Goal: Check status: Check status

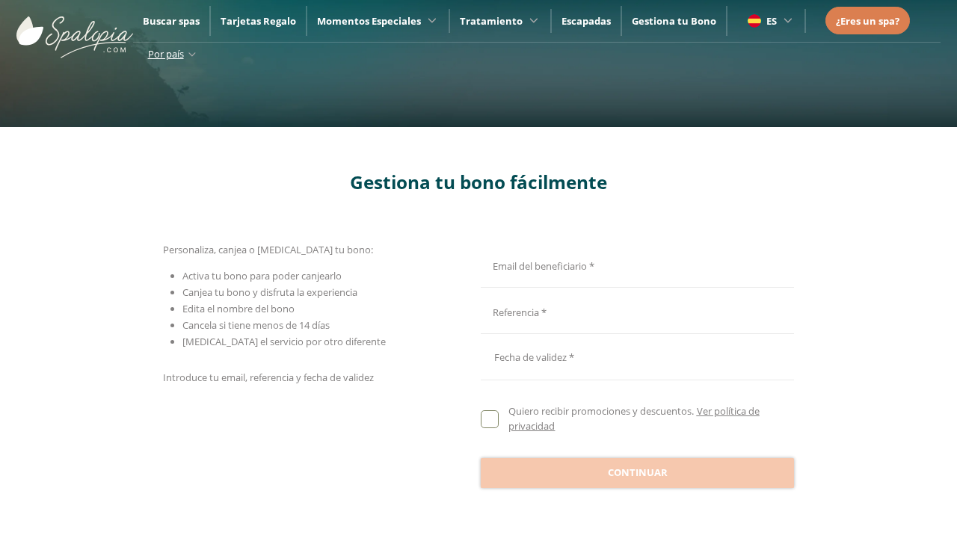
click at [635, 264] on input "Email del beneficiario *" at bounding box center [635, 264] width 309 height 26
type input "**********"
click at [635, 311] on input "Email del beneficiario *" at bounding box center [635, 311] width 309 height 26
type input "**********"
click at [637, 357] on div at bounding box center [637, 357] width 313 height 36
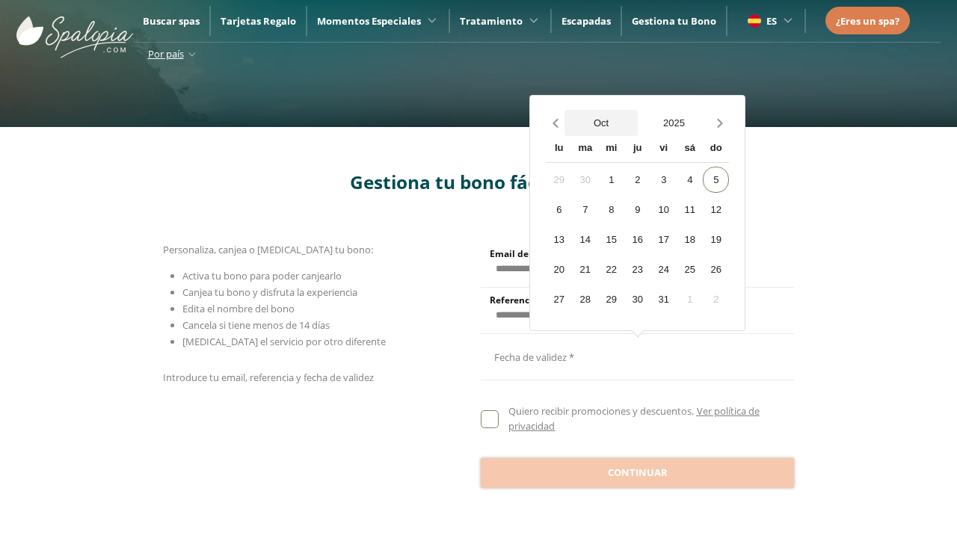
click at [601, 123] on button "Oct" at bounding box center [601, 123] width 73 height 26
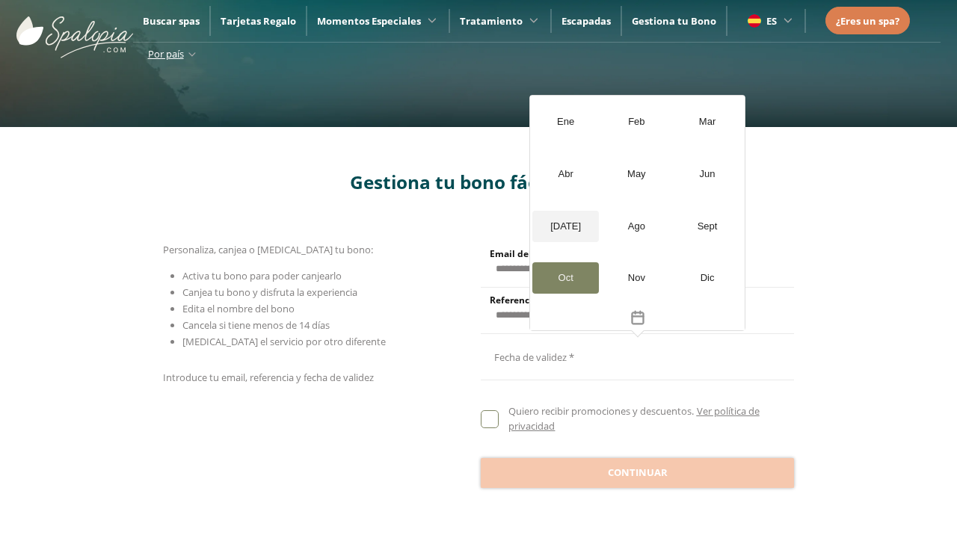
click at [565, 226] on div "[DATE]" at bounding box center [565, 226] width 67 height 31
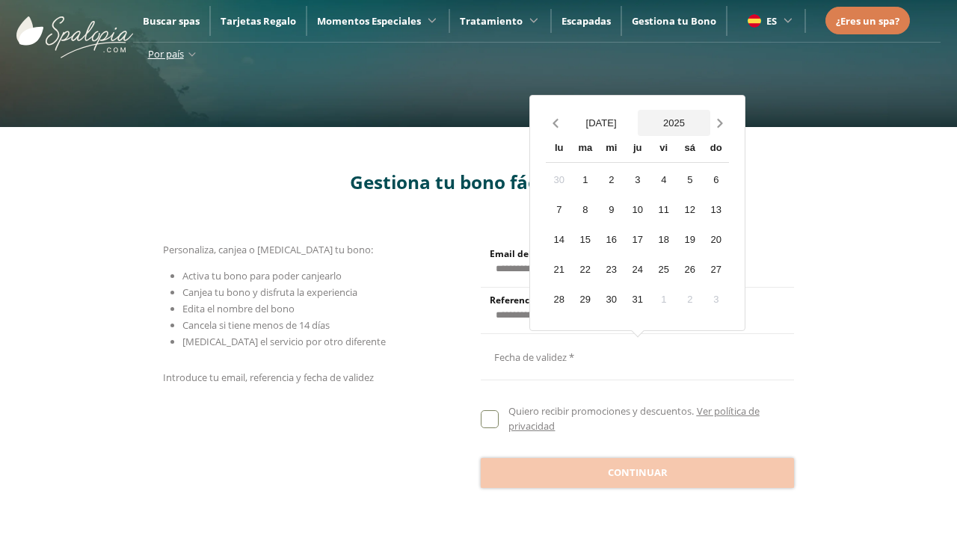
click at [674, 123] on button "2025" at bounding box center [674, 123] width 73 height 26
click at [565, 212] on div "2026" at bounding box center [565, 227] width 67 height 31
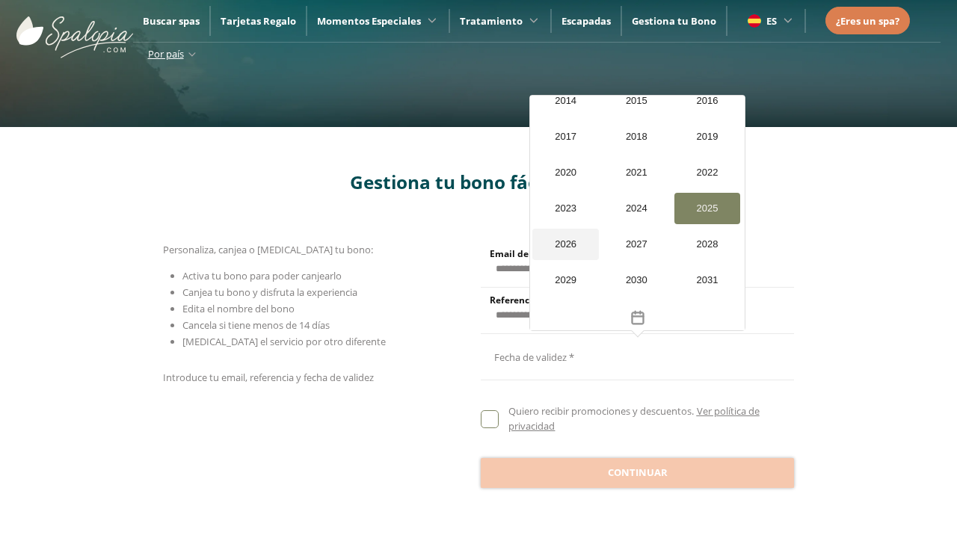
scroll to position [1421, 0]
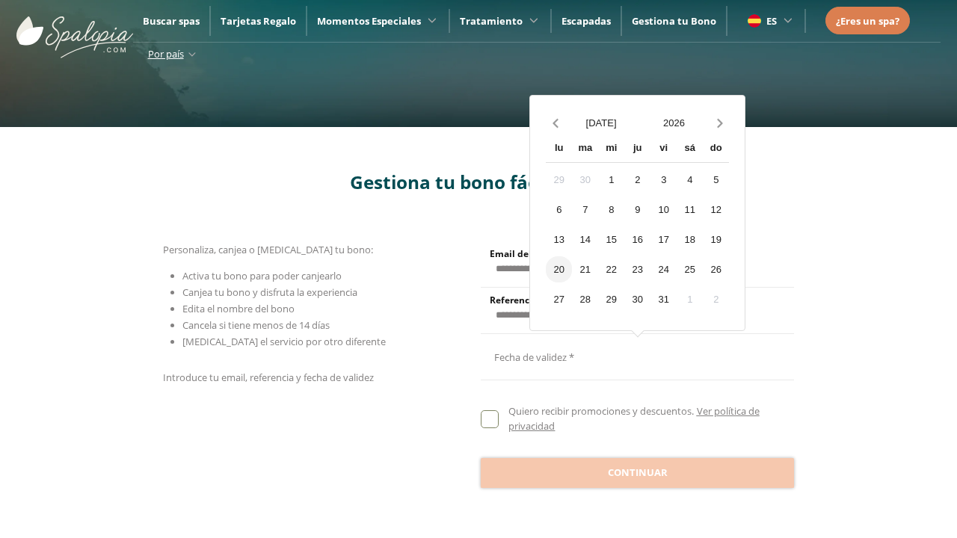
click at [559, 268] on div "20" at bounding box center [559, 269] width 26 height 26
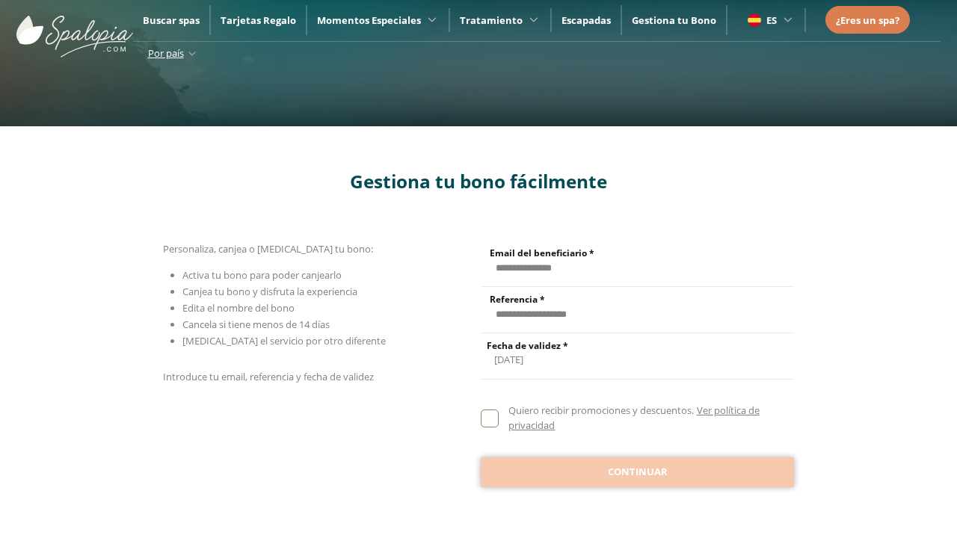
click at [637, 471] on span "Continuar" at bounding box center [638, 472] width 60 height 15
